Goal: Information Seeking & Learning: Find specific fact

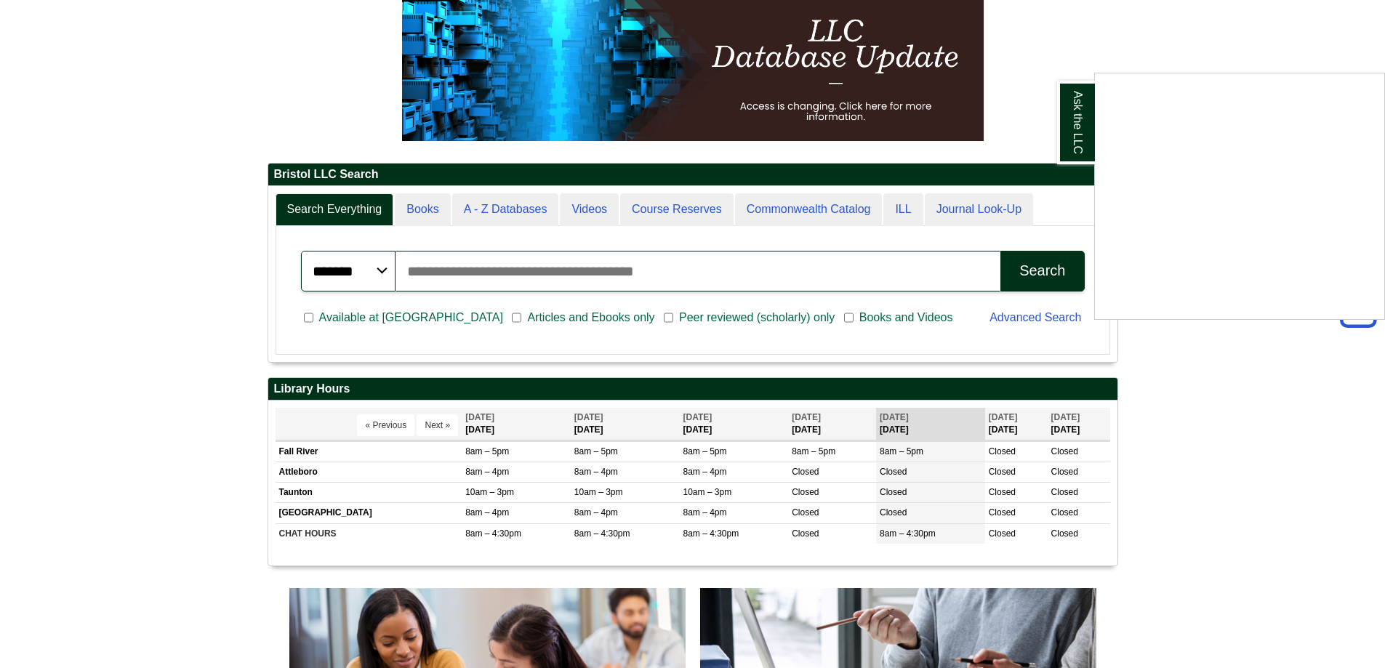
scroll to position [27, 0]
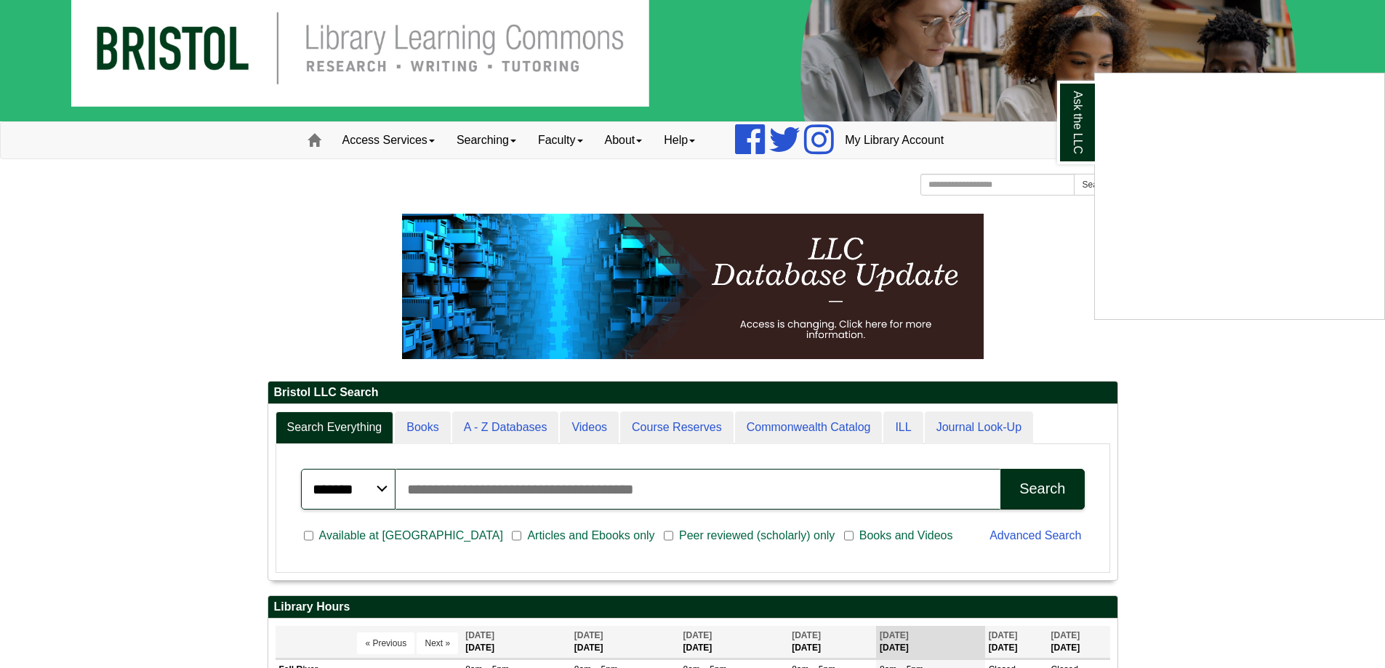
click at [689, 142] on div "Ask the LLC" at bounding box center [692, 334] width 1385 height 668
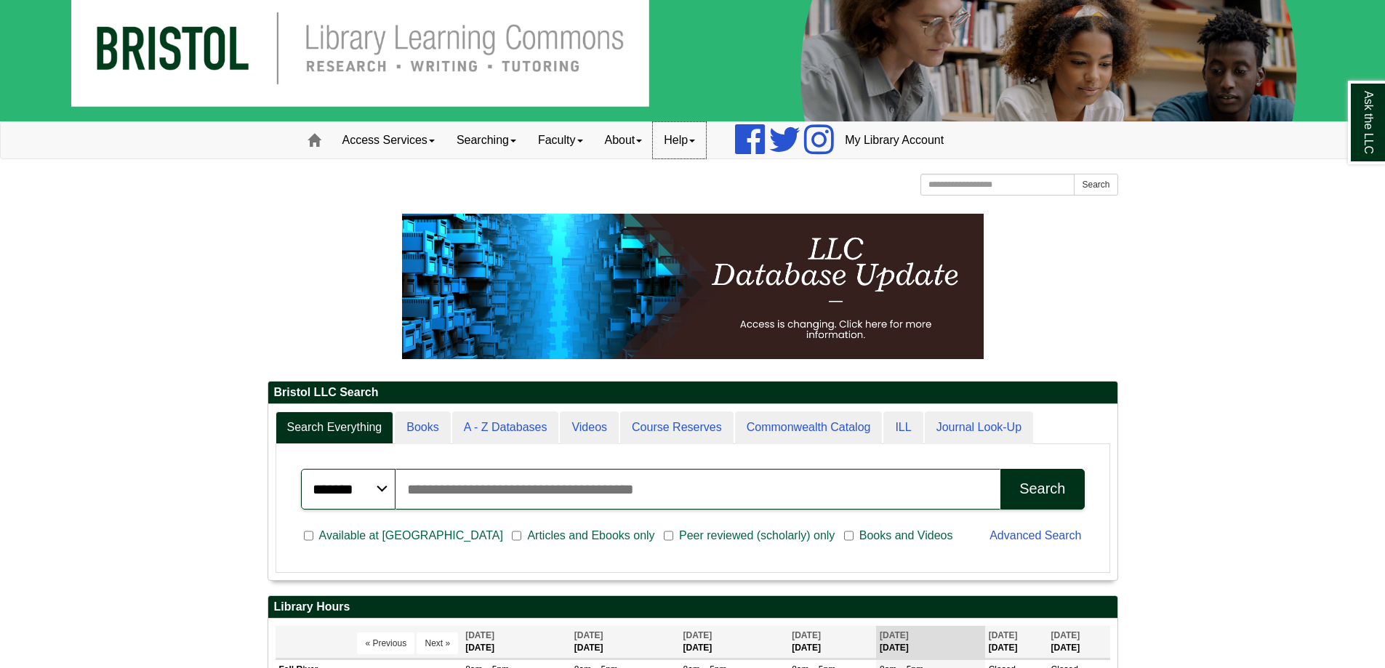
click at [689, 142] on link "Help" at bounding box center [679, 140] width 53 height 36
click at [640, 142] on link "About" at bounding box center [624, 140] width 60 height 36
click at [637, 185] on link "Hours & Locations" at bounding box center [653, 188] width 116 height 17
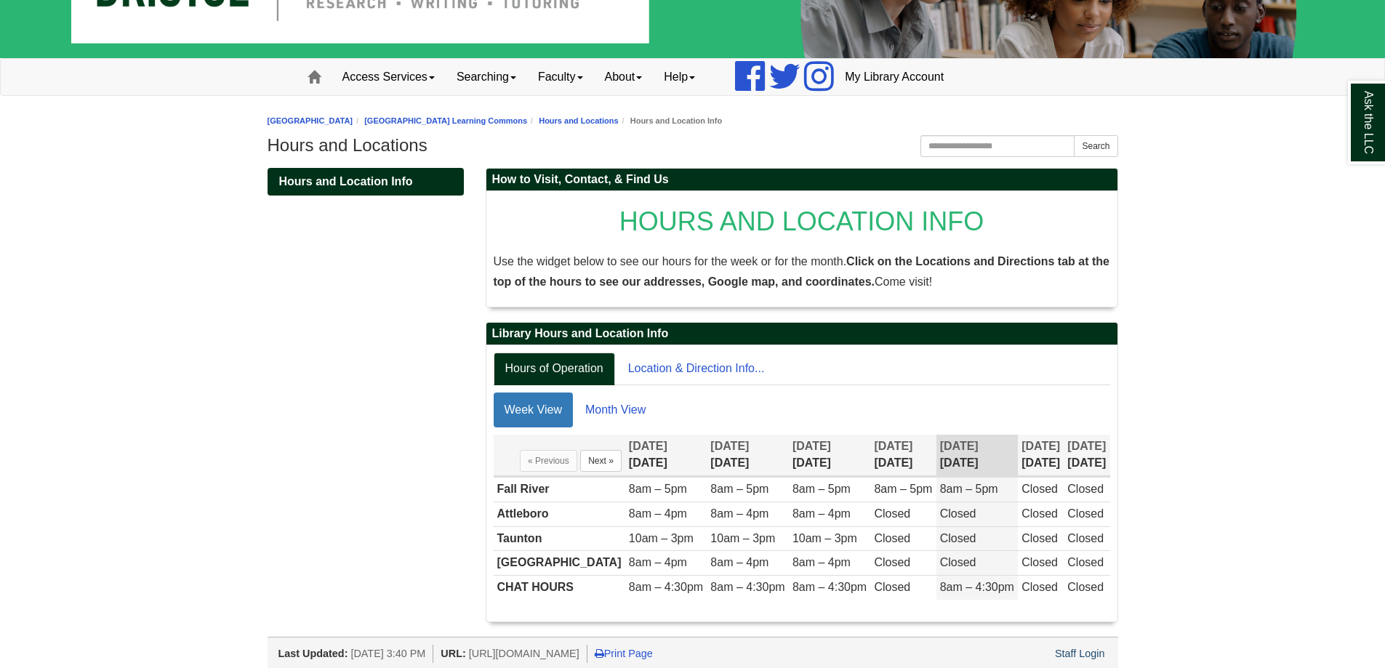
scroll to position [96, 0]
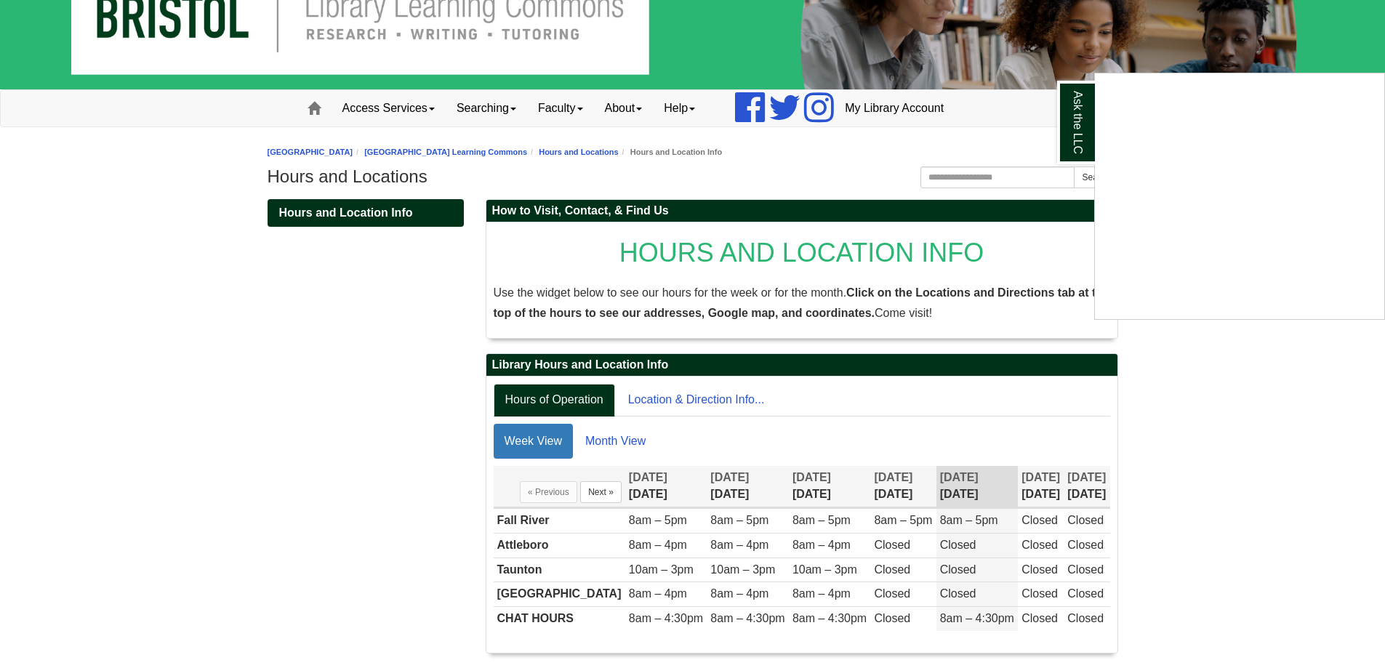
scroll to position [96, 0]
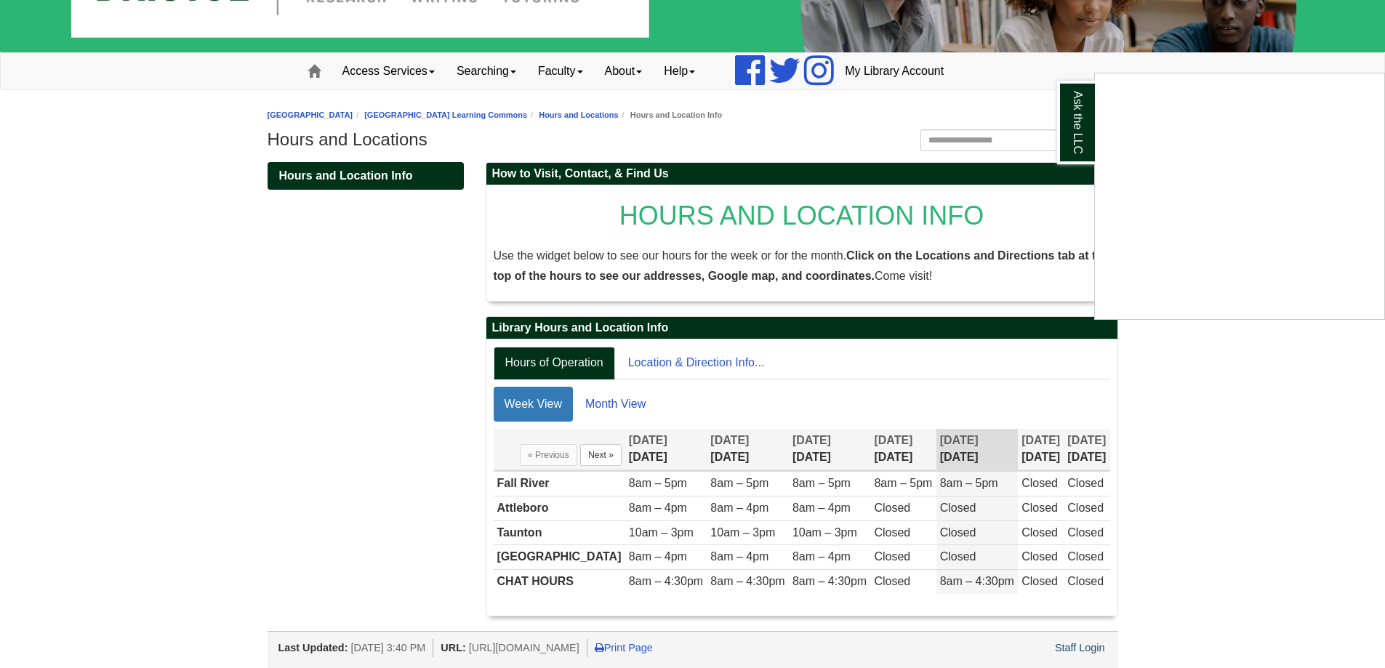
click at [513, 483] on div "Ask the LLC" at bounding box center [692, 334] width 1385 height 668
click at [513, 483] on td "Fall River" at bounding box center [560, 483] width 132 height 25
click at [564, 363] on link "Hours of Operation" at bounding box center [554, 363] width 121 height 33
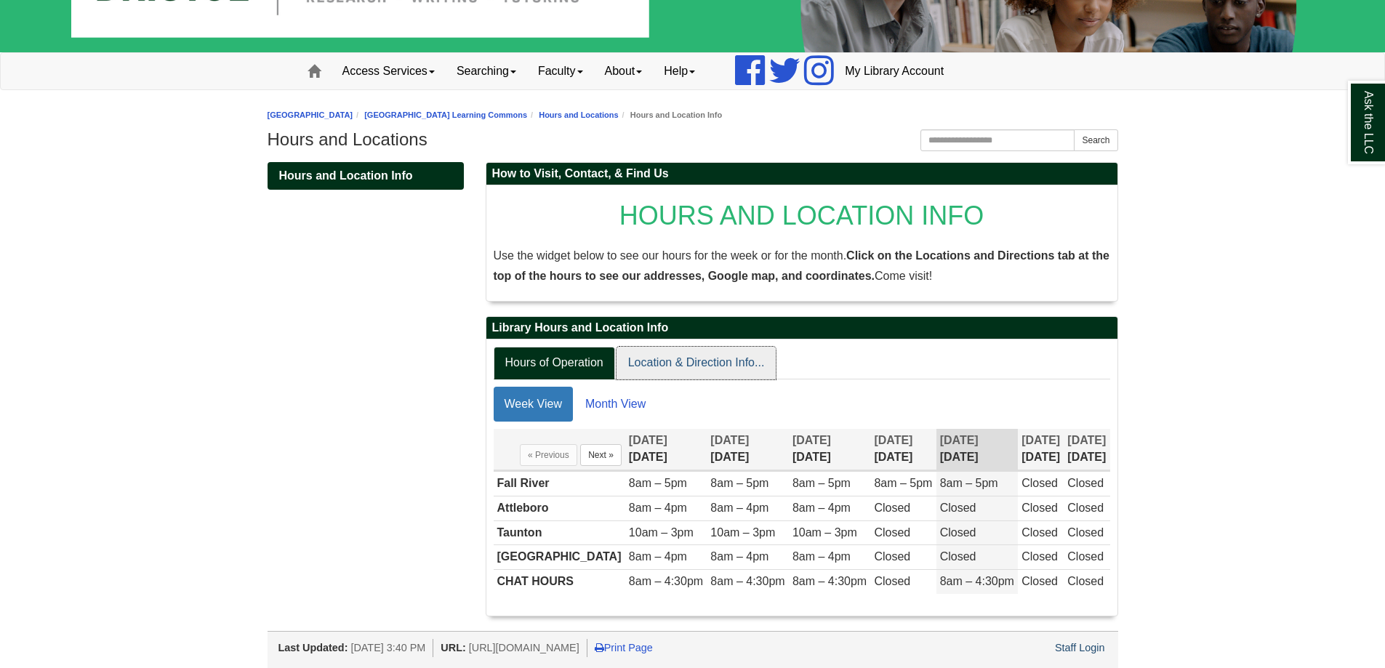
click at [653, 363] on link "Location & Direction Info..." at bounding box center [696, 363] width 160 height 33
